Goal: Task Accomplishment & Management: Use online tool/utility

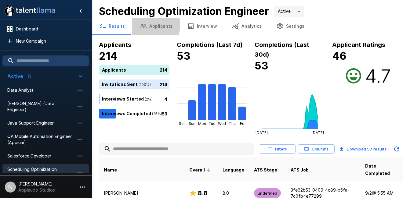
click at [146, 25] on button "Applicants" at bounding box center [156, 26] width 48 height 17
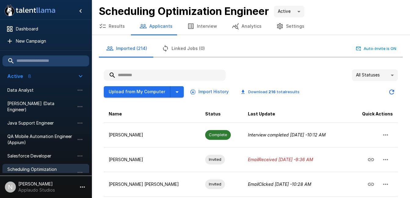
click at [114, 27] on button "Results" at bounding box center [112, 26] width 41 height 17
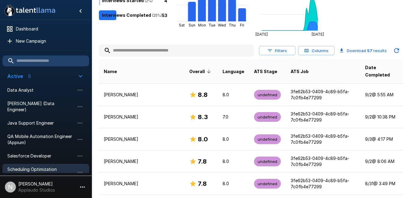
scroll to position [99, 0]
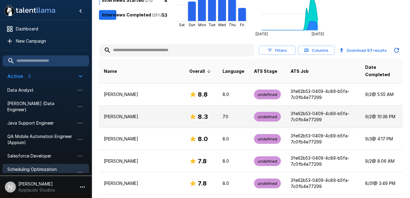
click at [150, 114] on p "[PERSON_NAME]" at bounding box center [142, 117] width 76 height 6
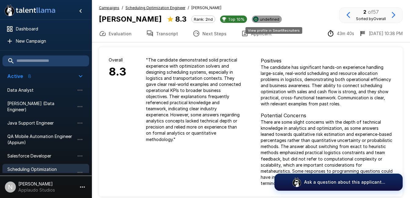
click at [270, 19] on span "undefined" at bounding box center [269, 19] width 24 height 5
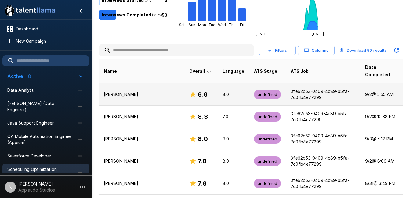
click at [152, 92] on p "[PERSON_NAME]" at bounding box center [142, 95] width 76 height 6
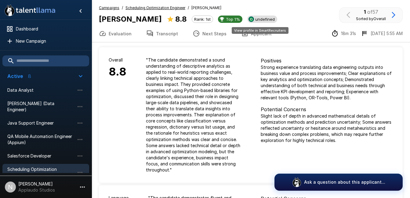
click at [250, 19] on img "View profile in SmartRecruiters" at bounding box center [250, 18] width 5 height 5
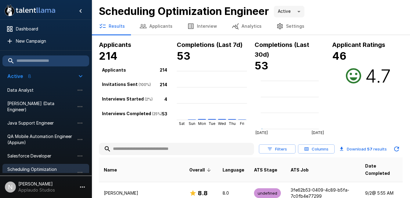
scroll to position [99, 0]
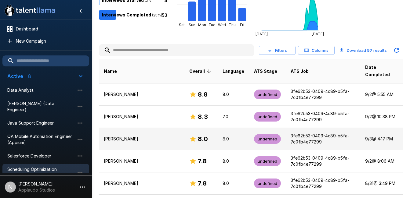
click at [147, 128] on td "[PERSON_NAME]" at bounding box center [141, 139] width 85 height 22
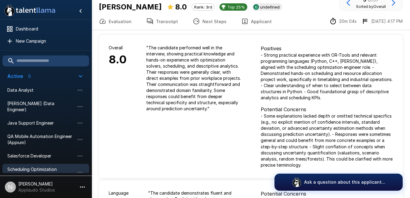
scroll to position [6, 0]
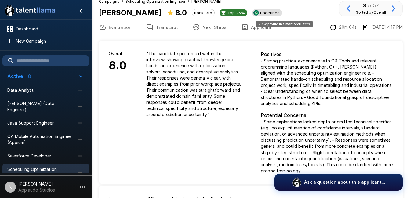
click at [282, 13] on span "undefined" at bounding box center [269, 12] width 24 height 5
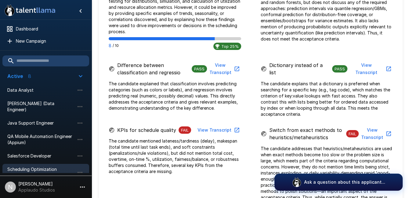
scroll to position [455, 0]
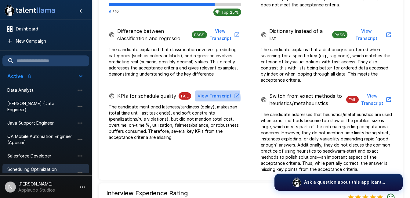
click at [212, 91] on button "View Transcript" at bounding box center [218, 96] width 46 height 11
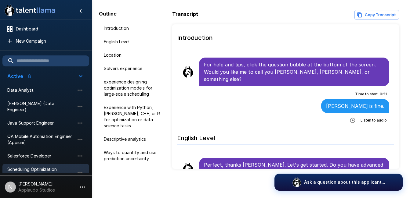
scroll to position [37, 0]
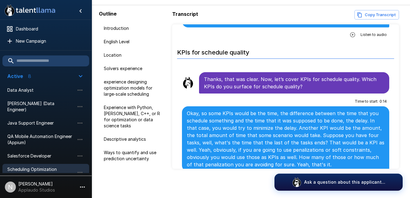
scroll to position [1470, 0]
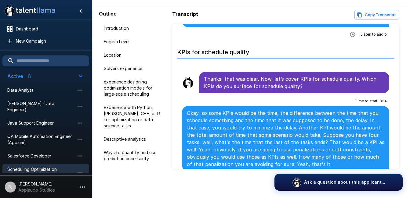
click at [351, 176] on icon "button" at bounding box center [352, 178] width 5 height 5
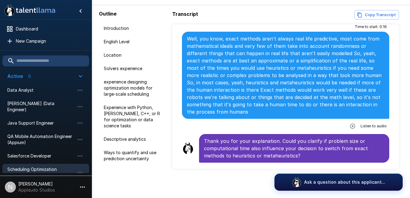
scroll to position [1697, 0]
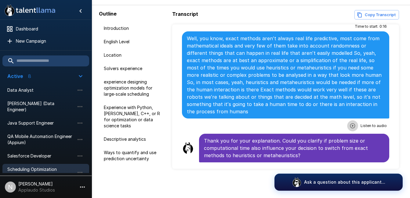
click at [349, 121] on button "button" at bounding box center [352, 126] width 11 height 11
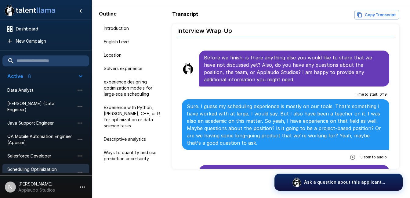
scroll to position [1932, 0]
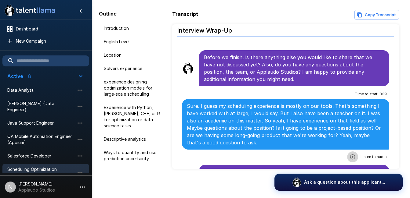
click at [350, 154] on icon "button" at bounding box center [352, 157] width 6 height 6
